Goal: Information Seeking & Learning: Learn about a topic

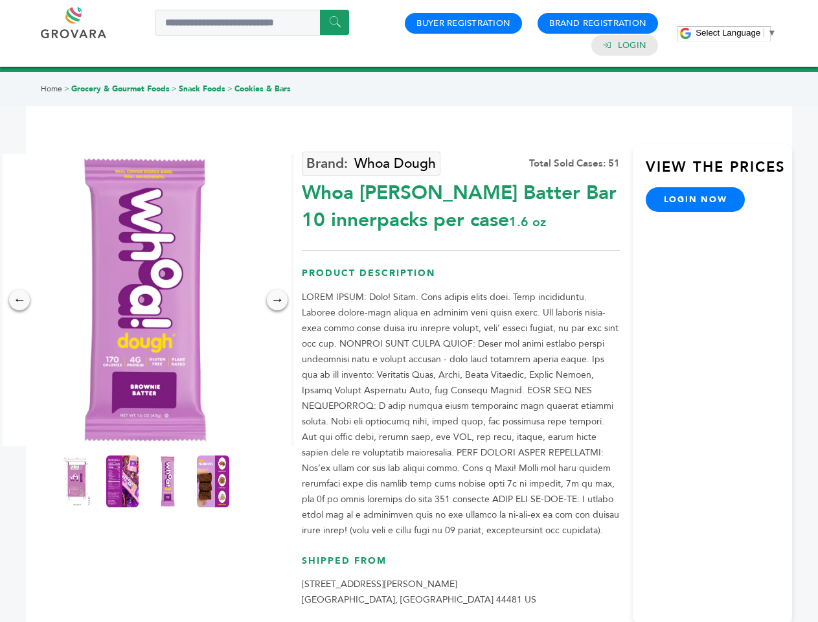
click at [736, 32] on span "Select Language" at bounding box center [728, 33] width 65 height 10
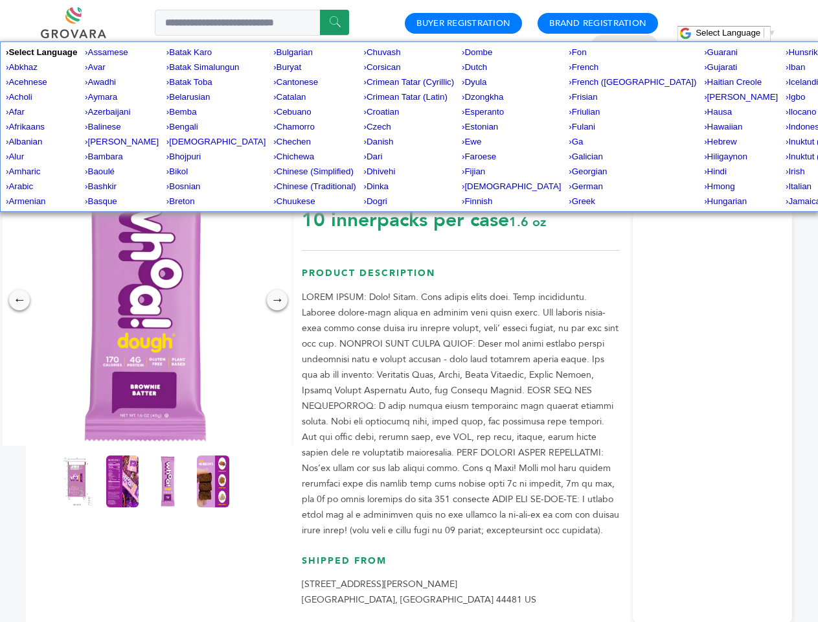
click at [145, 300] on img at bounding box center [145, 300] width 292 height 292
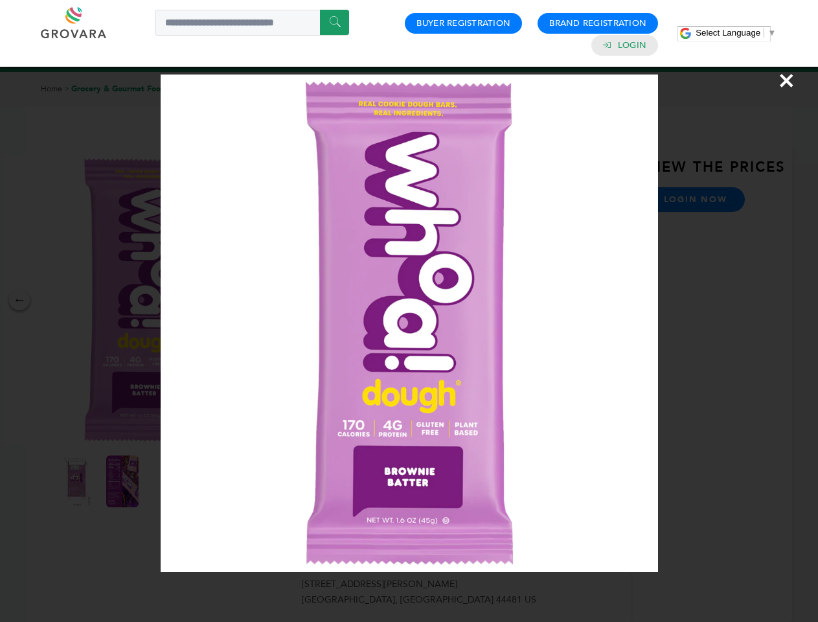
click at [19, 300] on div "×" at bounding box center [409, 311] width 818 height 622
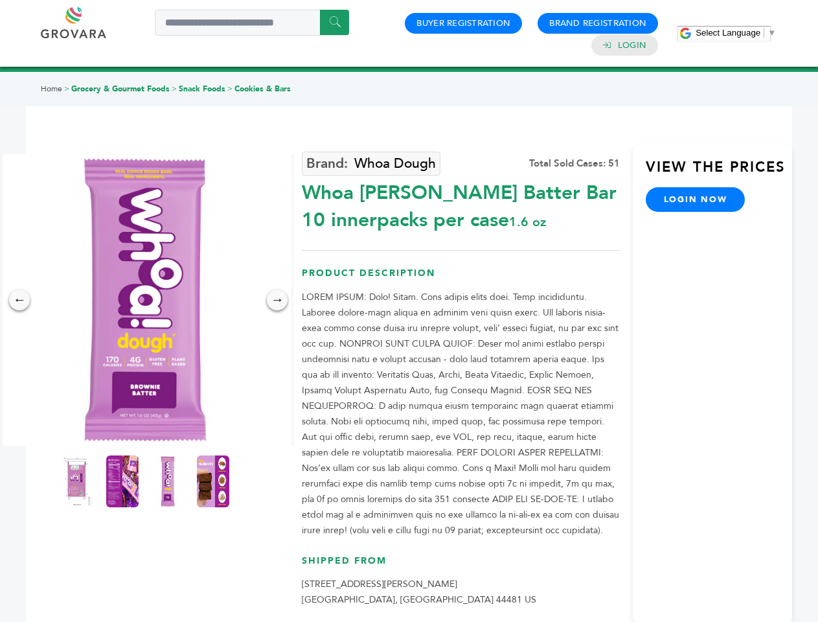
click at [277, 300] on div "→" at bounding box center [277, 300] width 21 height 21
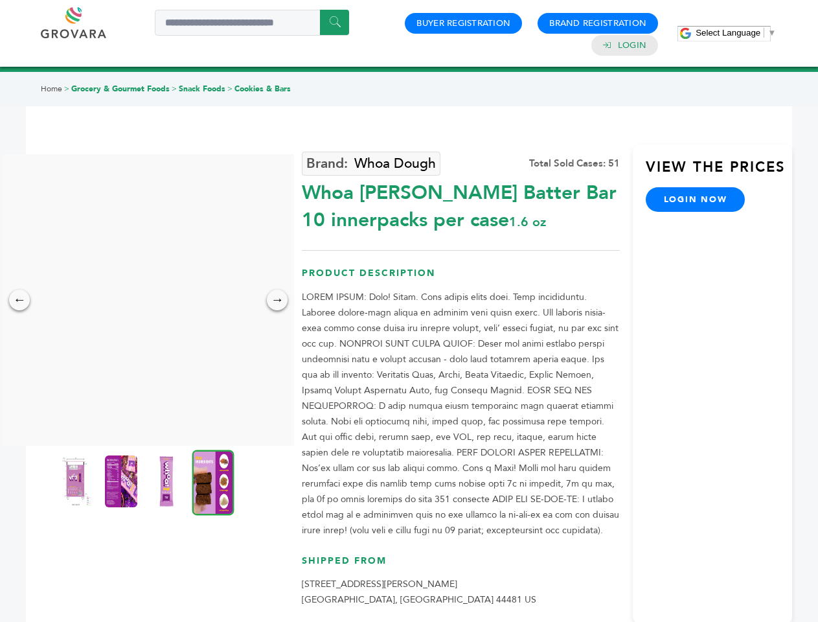
click at [77, 481] on img at bounding box center [76, 481] width 32 height 52
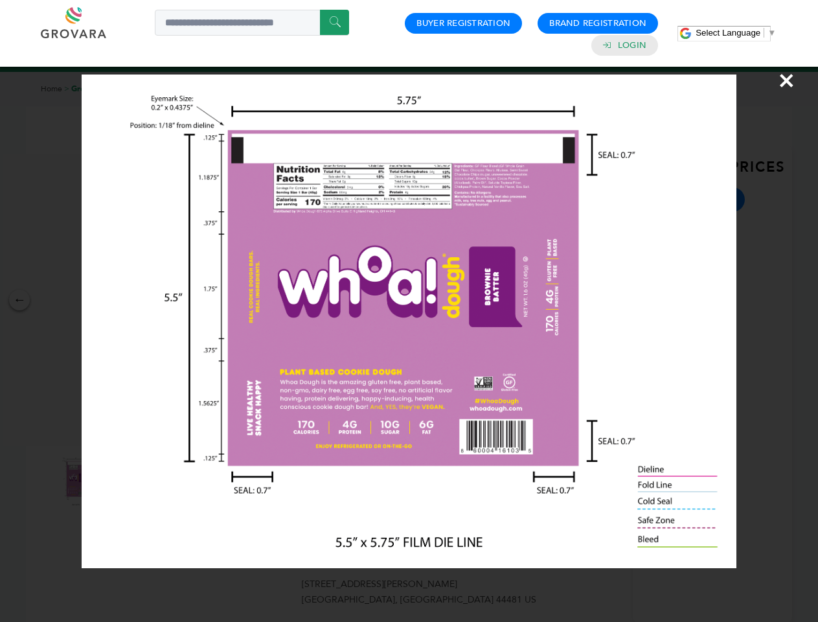
click at [122, 481] on div "×" at bounding box center [409, 311] width 818 height 622
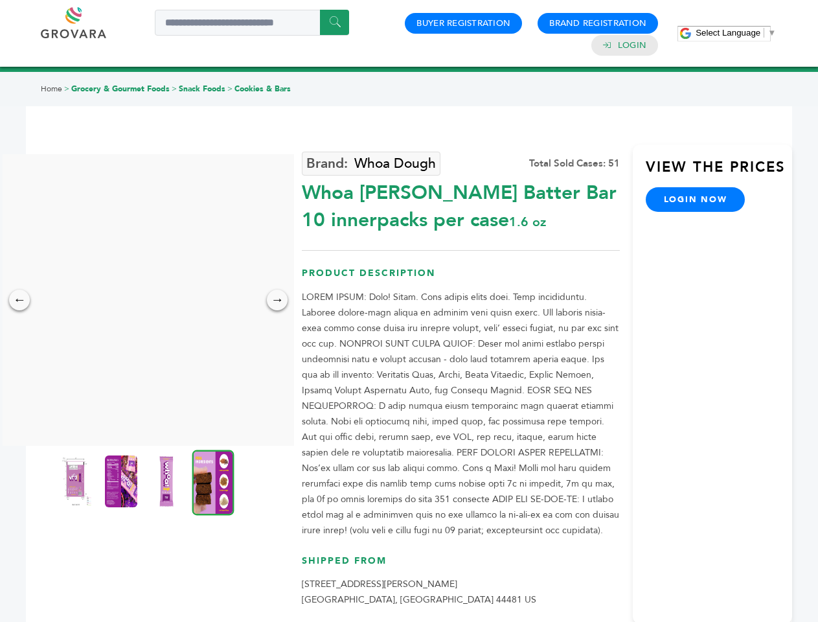
click at [168, 481] on img at bounding box center [166, 481] width 32 height 52
click at [0, 0] on div "×" at bounding box center [0, 0] width 0 height 0
